Goal: Find specific page/section: Find specific page/section

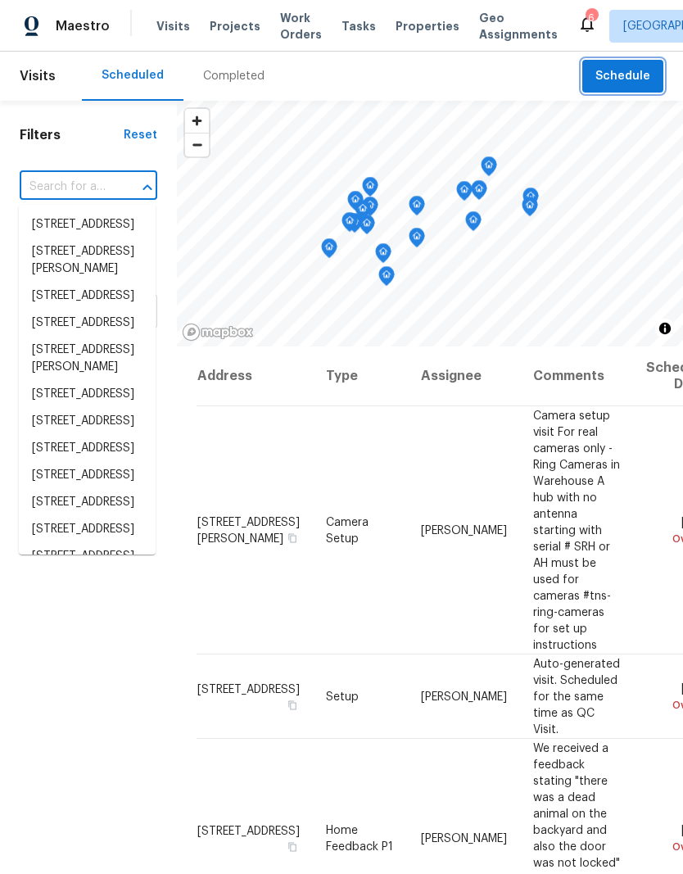
click at [623, 79] on span "Schedule" at bounding box center [622, 76] width 55 height 20
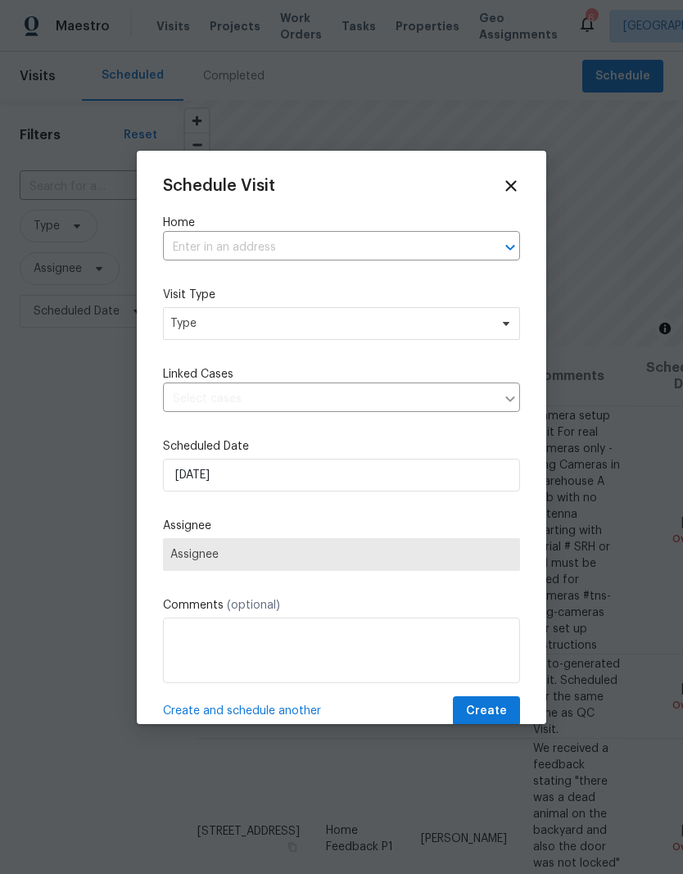
click at [498, 197] on div "Schedule Visit Home ​ Visit Type Type Linked Cases ​ Scheduled Date [DATE] Assi…" at bounding box center [341, 452] width 357 height 550
click at [497, 197] on div "Schedule Visit Home ​ Visit Type Type Linked Cases ​ Scheduled Date [DATE] Assi…" at bounding box center [341, 452] width 357 height 550
click at [508, 183] on icon at bounding box center [510, 185] width 11 height 11
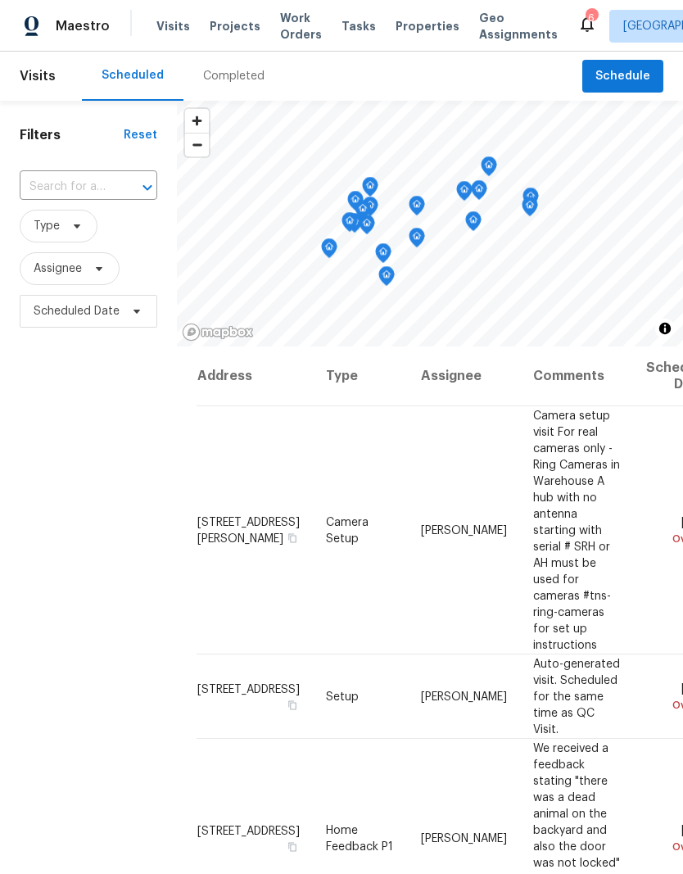
click at [229, 25] on span "Projects" at bounding box center [235, 26] width 51 height 16
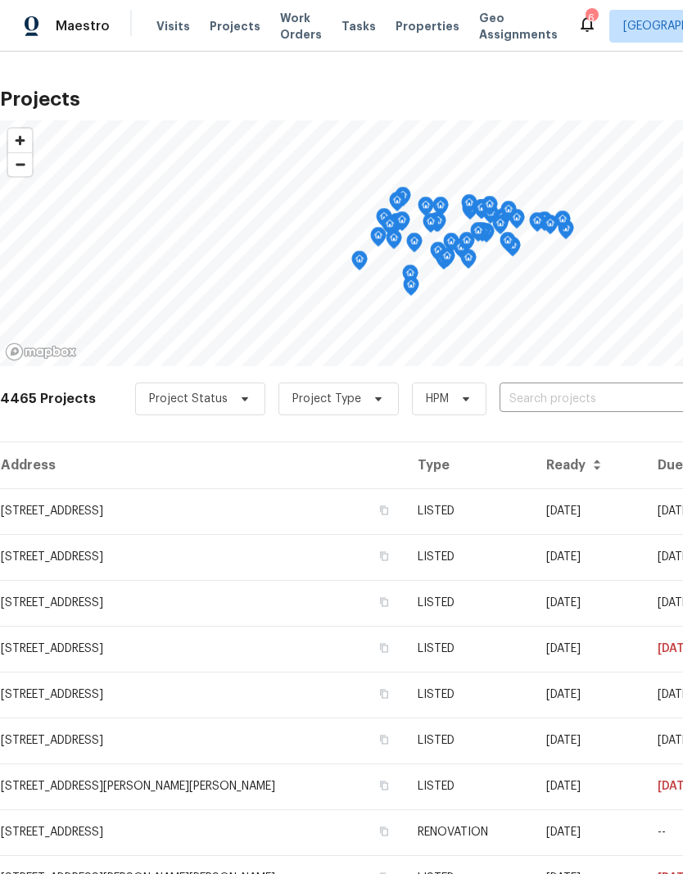
click at [549, 401] on input "text" at bounding box center [594, 399] width 188 height 25
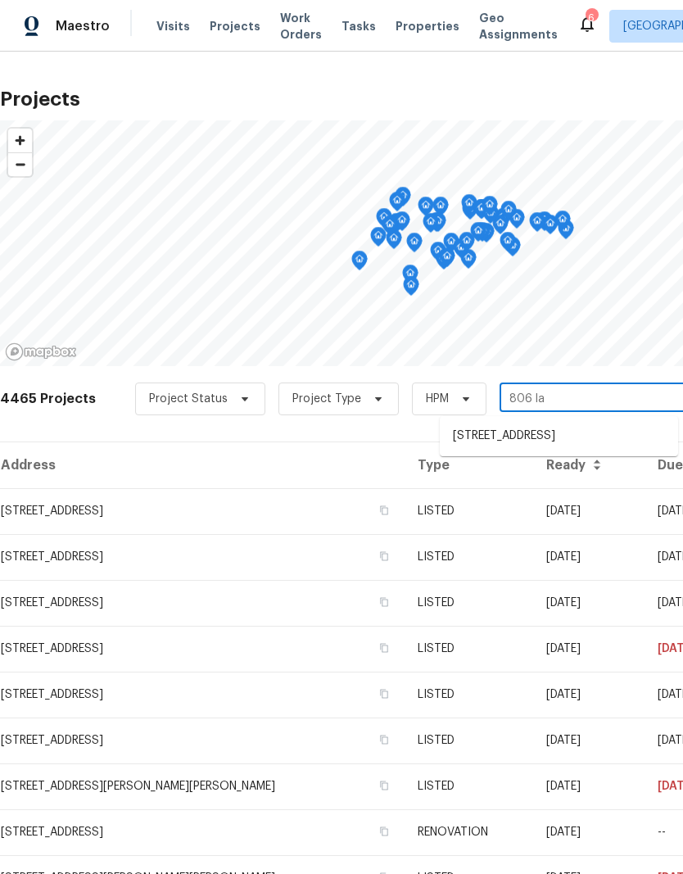
type input "806 lar"
click at [540, 446] on li "[STREET_ADDRESS]" at bounding box center [559, 436] width 238 height 27
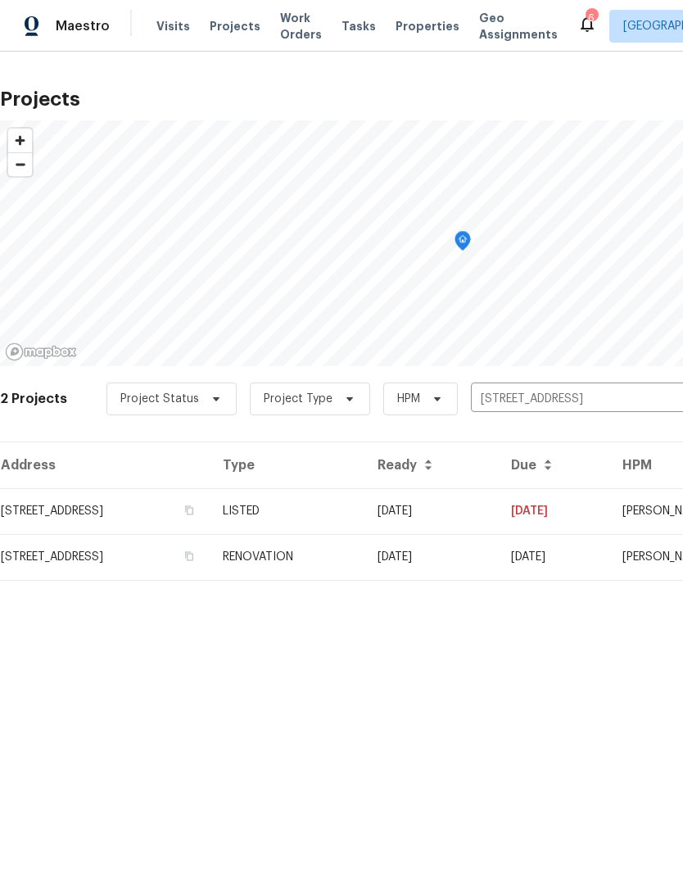
click at [364, 559] on td "RENOVATION" at bounding box center [287, 557] width 155 height 46
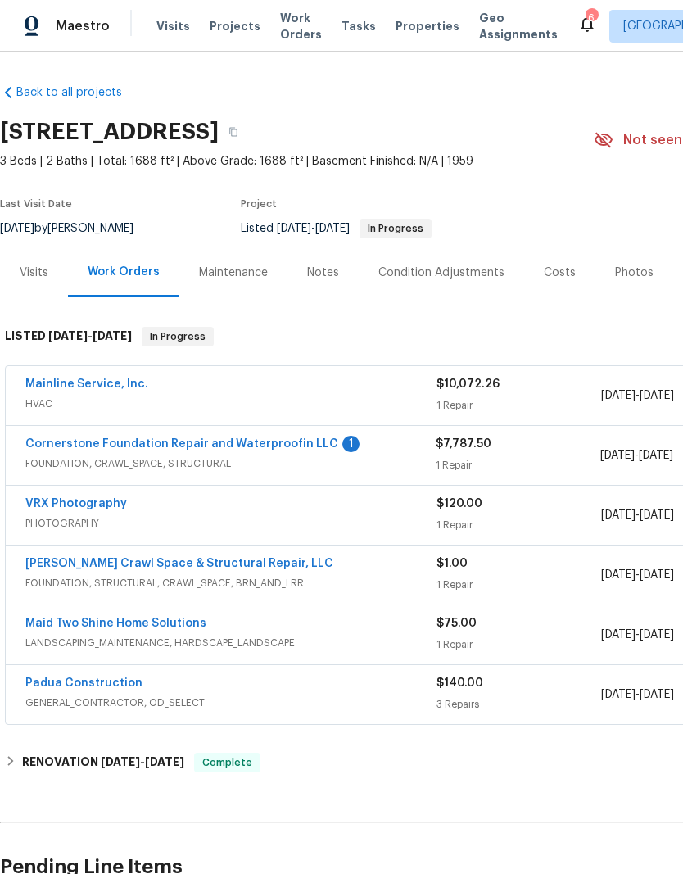
click at [229, 448] on link "Cornerstone Foundation Repair and Waterproofin LLC" at bounding box center [181, 443] width 313 height 11
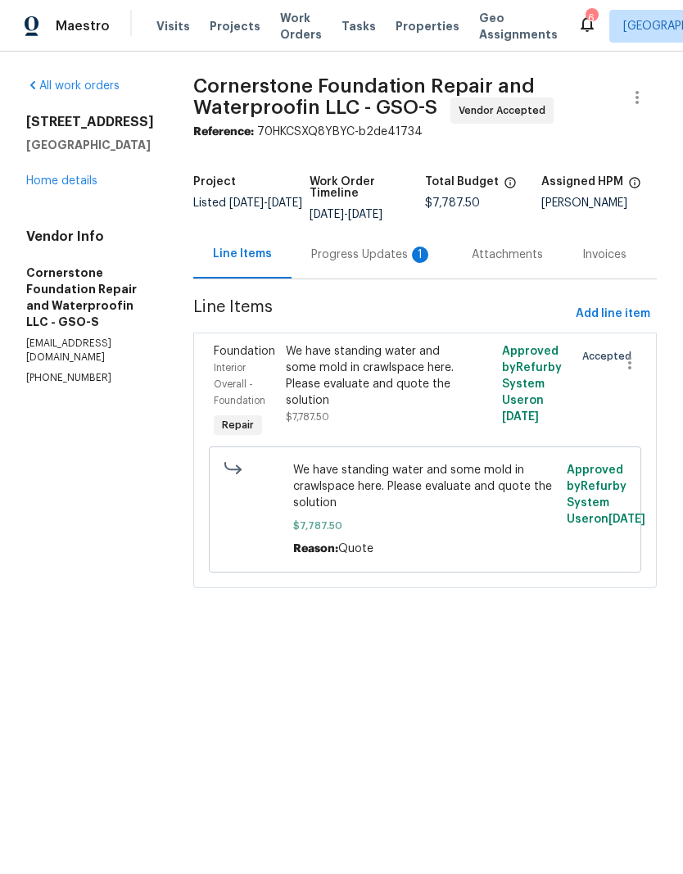
click at [348, 256] on div "Progress Updates 1" at bounding box center [371, 255] width 121 height 16
